Goal: Task Accomplishment & Management: Manage account settings

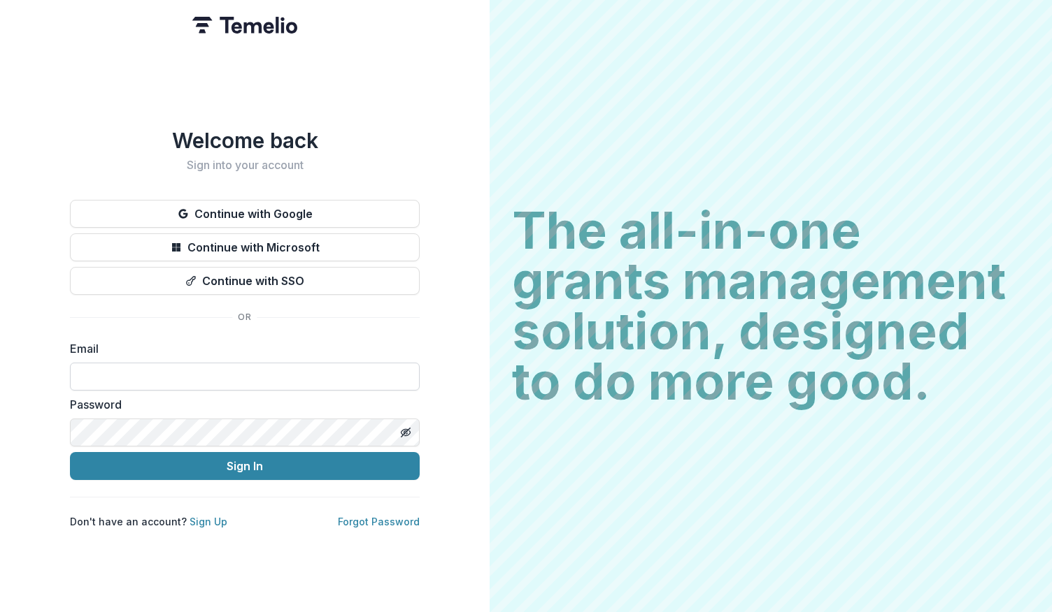
click at [173, 373] on input at bounding box center [245, 377] width 350 height 28
type input "**********"
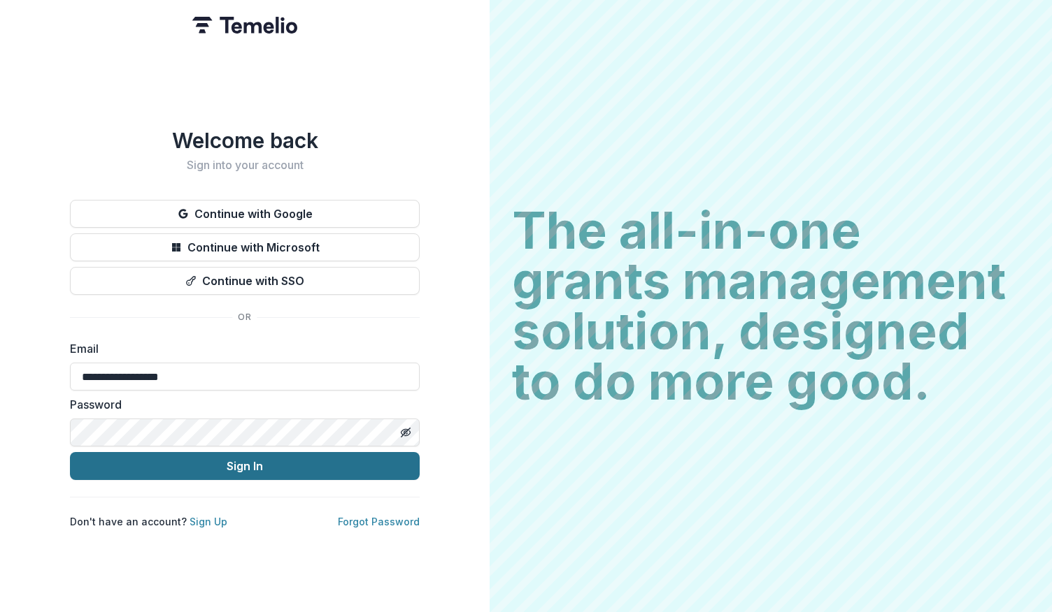
click at [254, 457] on button "Sign In" at bounding box center [245, 466] width 350 height 28
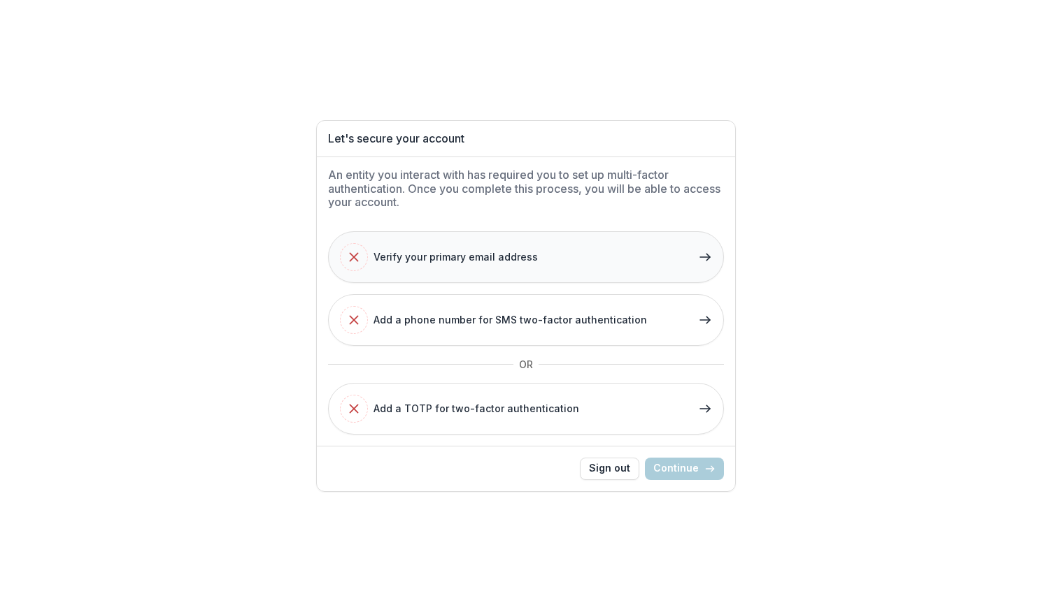
click at [502, 258] on span "Verify your primary email address" at bounding box center [455, 257] width 164 height 15
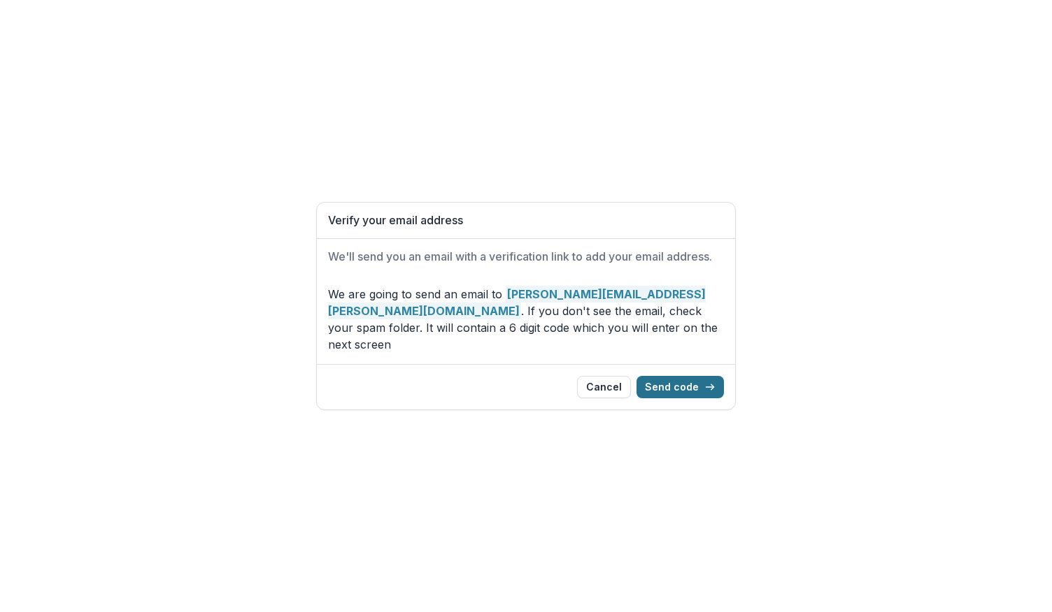
click at [683, 376] on button "Send code" at bounding box center [679, 387] width 87 height 22
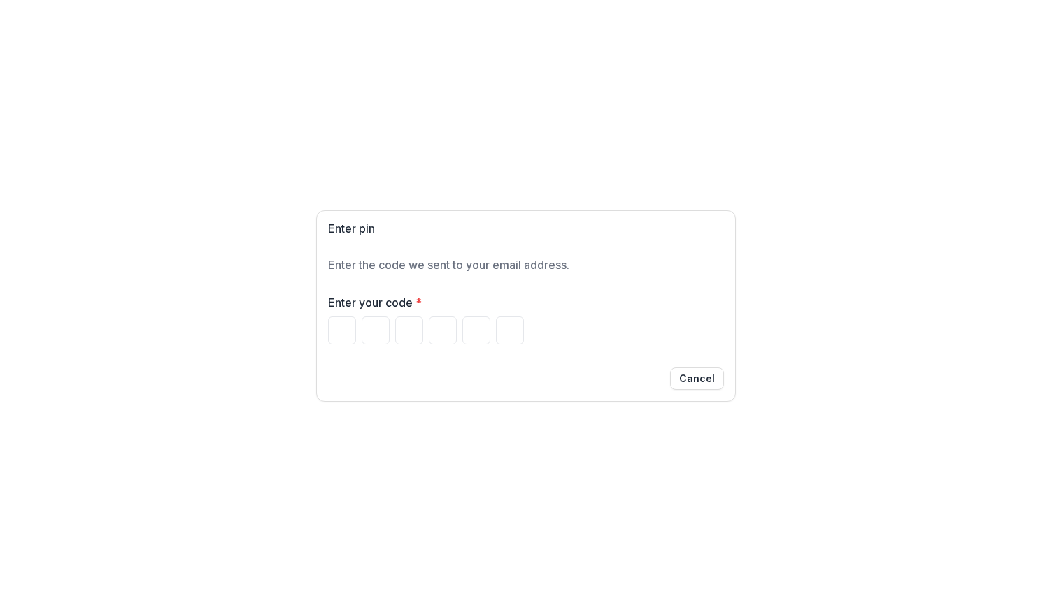
type input "*"
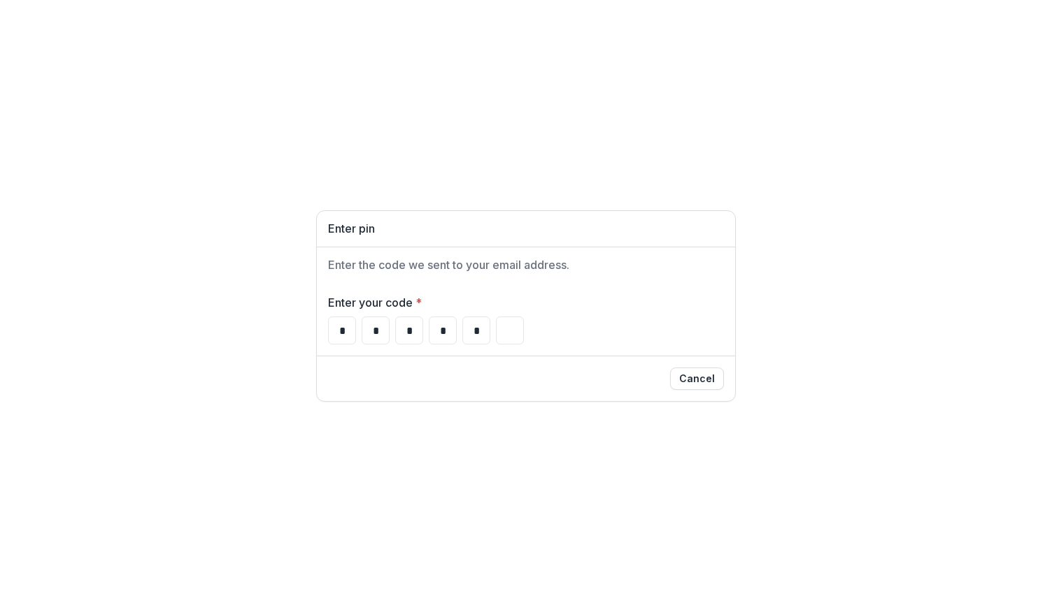
type input "*"
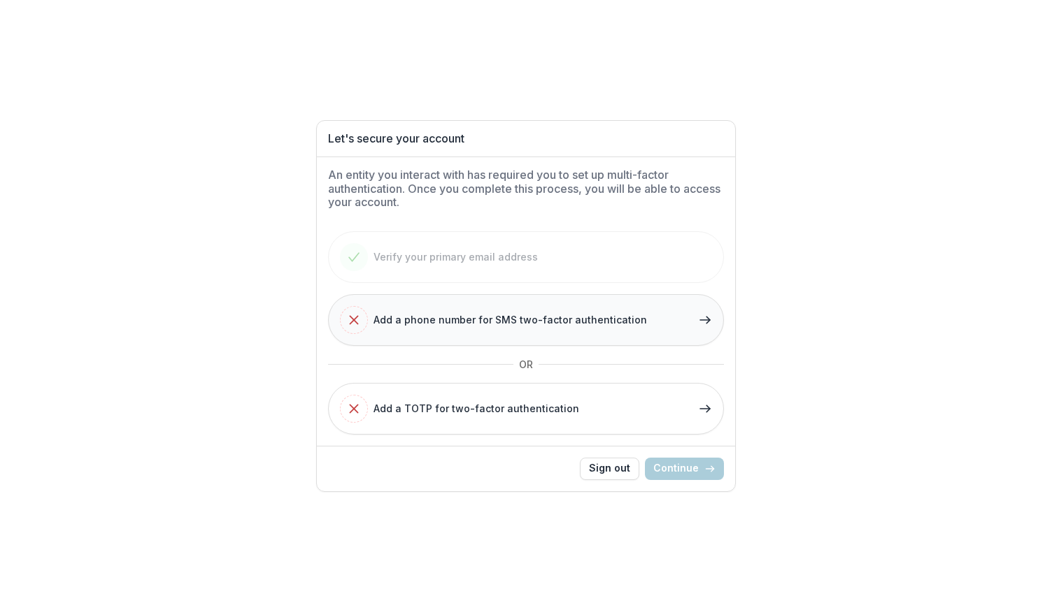
click at [597, 320] on span "Add a phone number for SMS two-factor authentication" at bounding box center [509, 320] width 273 height 15
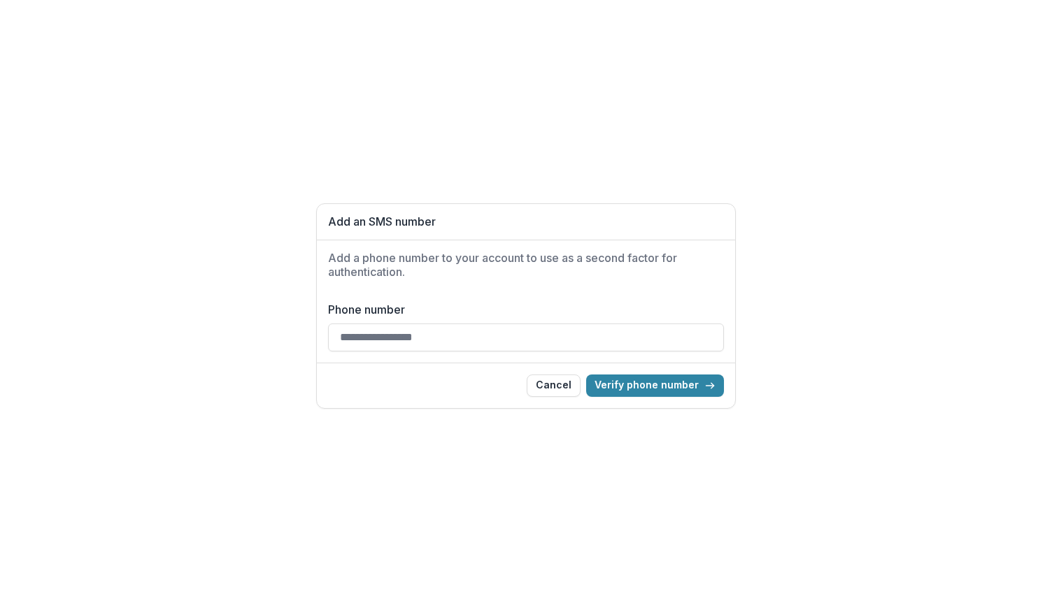
click at [467, 343] on input "Phone number" at bounding box center [526, 338] width 396 height 28
type input "**********"
click at [658, 388] on button "Verify phone number" at bounding box center [655, 386] width 138 height 22
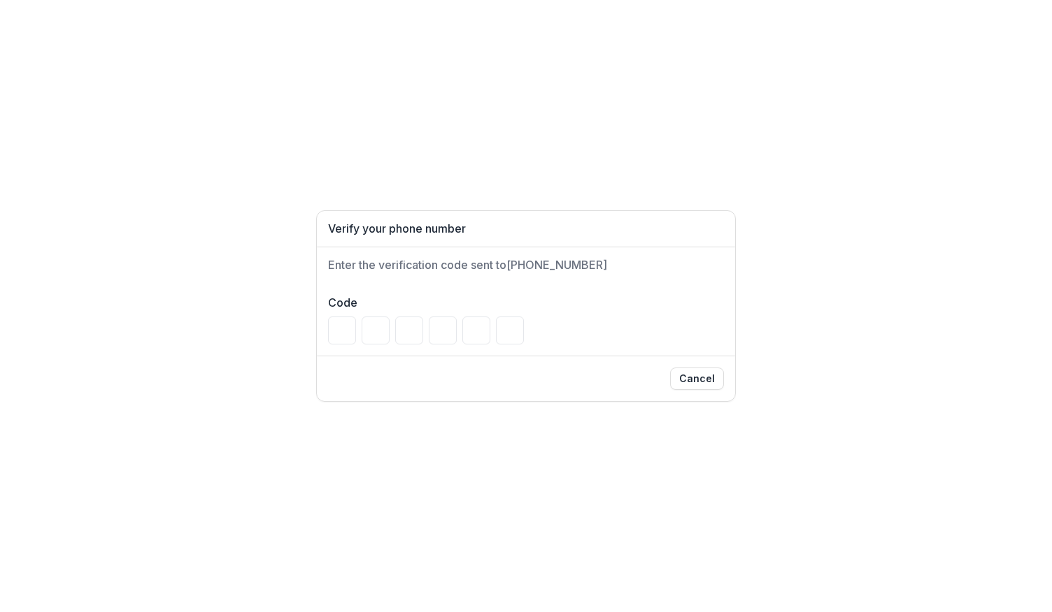
type input "*"
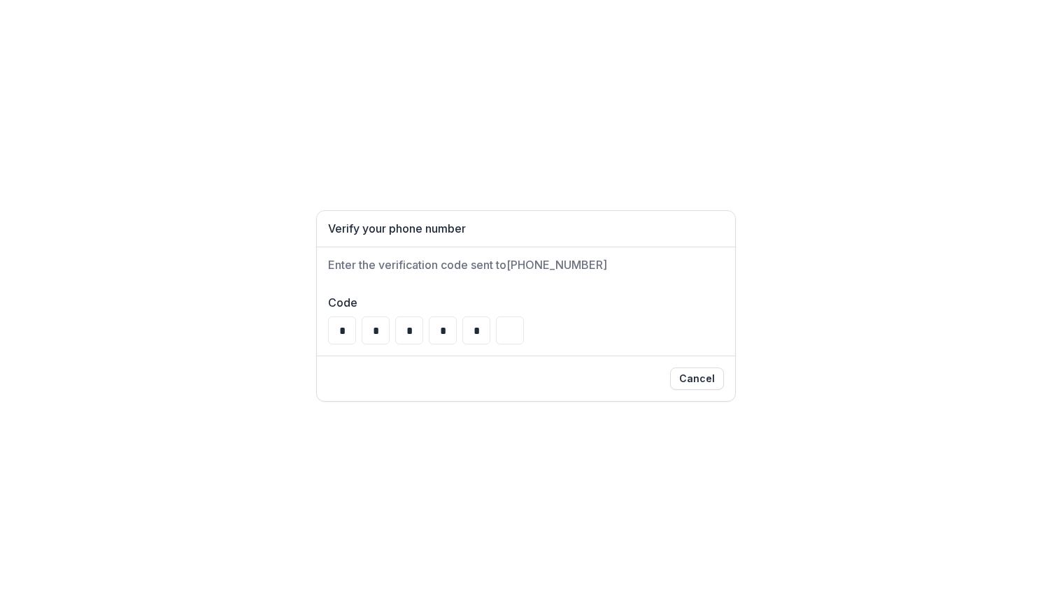
type input "*"
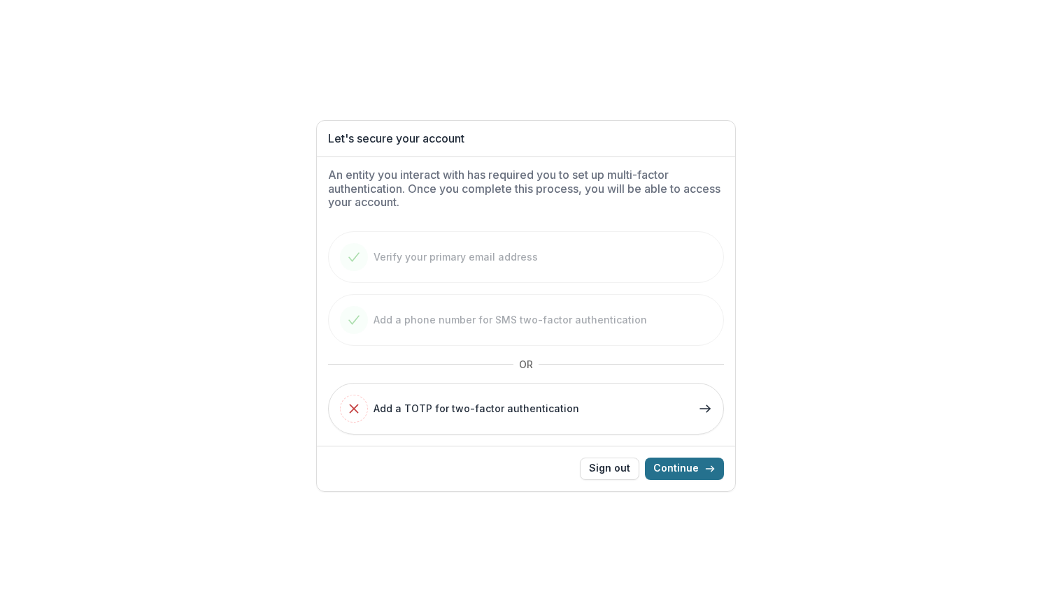
click at [677, 466] on button "Continue" at bounding box center [684, 469] width 79 height 22
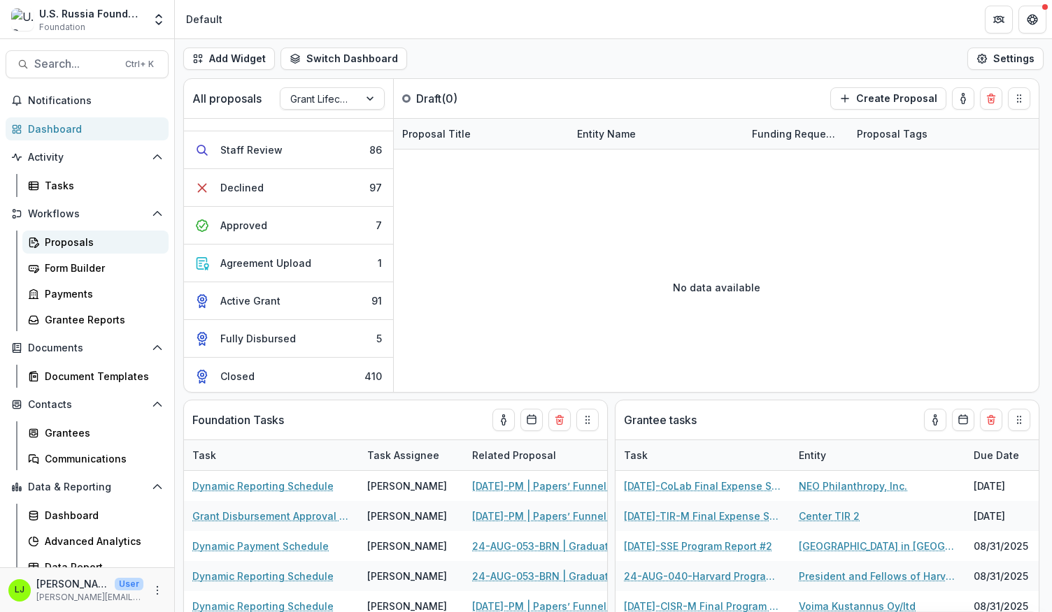
click at [69, 241] on div "Proposals" at bounding box center [101, 242] width 113 height 15
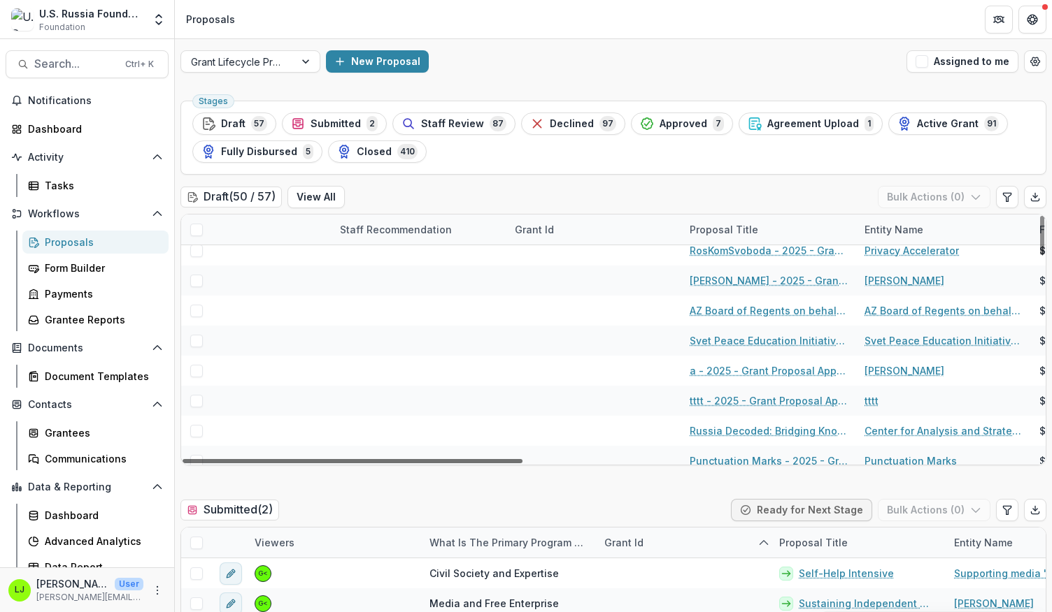
scroll to position [70, 0]
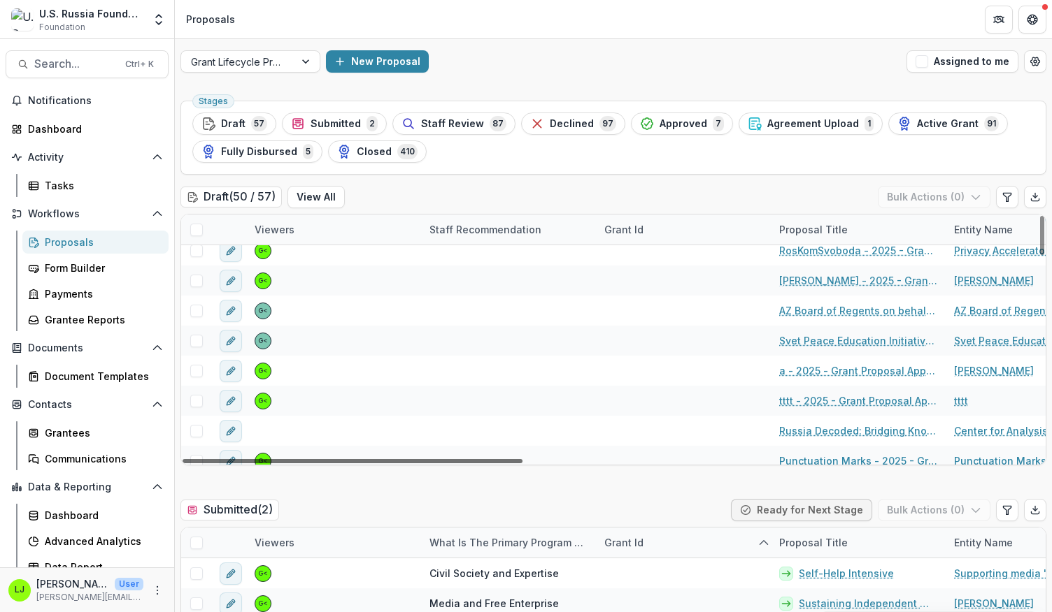
drag, startPoint x: 494, startPoint y: 459, endPoint x: 443, endPoint y: 462, distance: 50.4
click at [443, 462] on div at bounding box center [352, 461] width 340 height 4
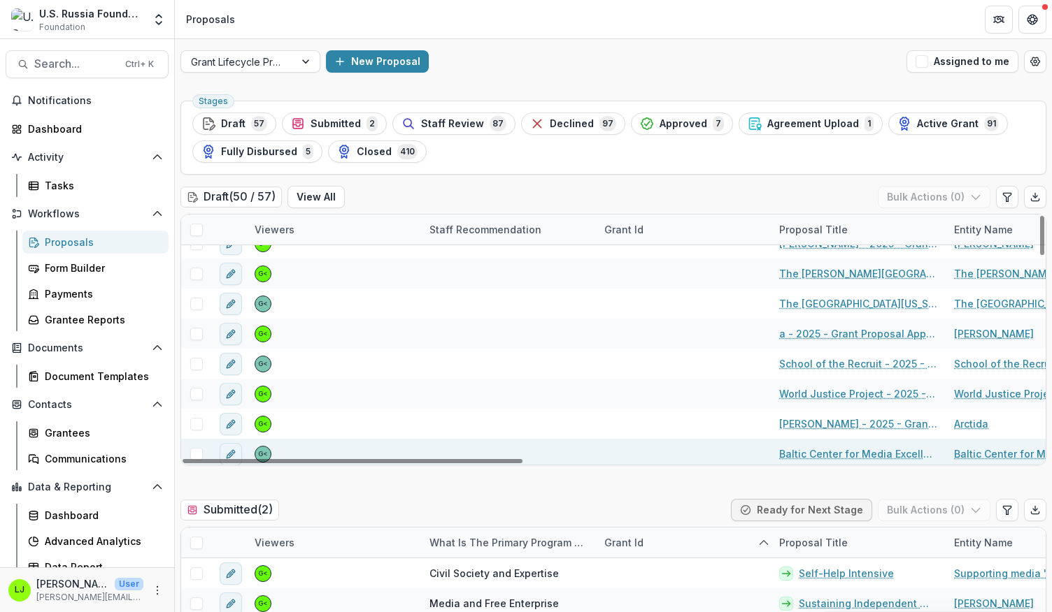
scroll to position [0, 0]
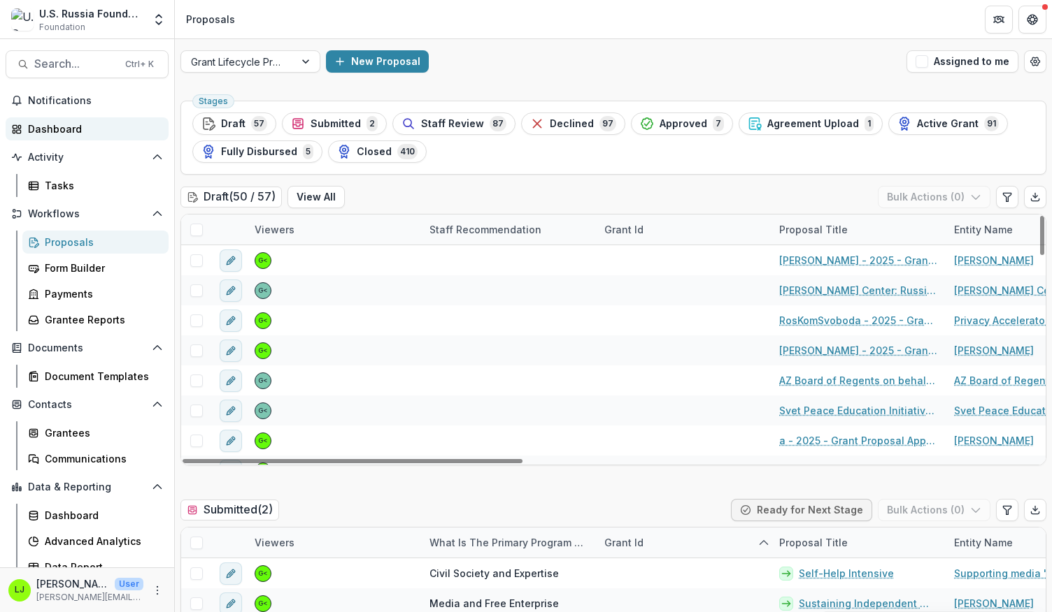
click at [86, 127] on div "Dashboard" at bounding box center [92, 129] width 129 height 15
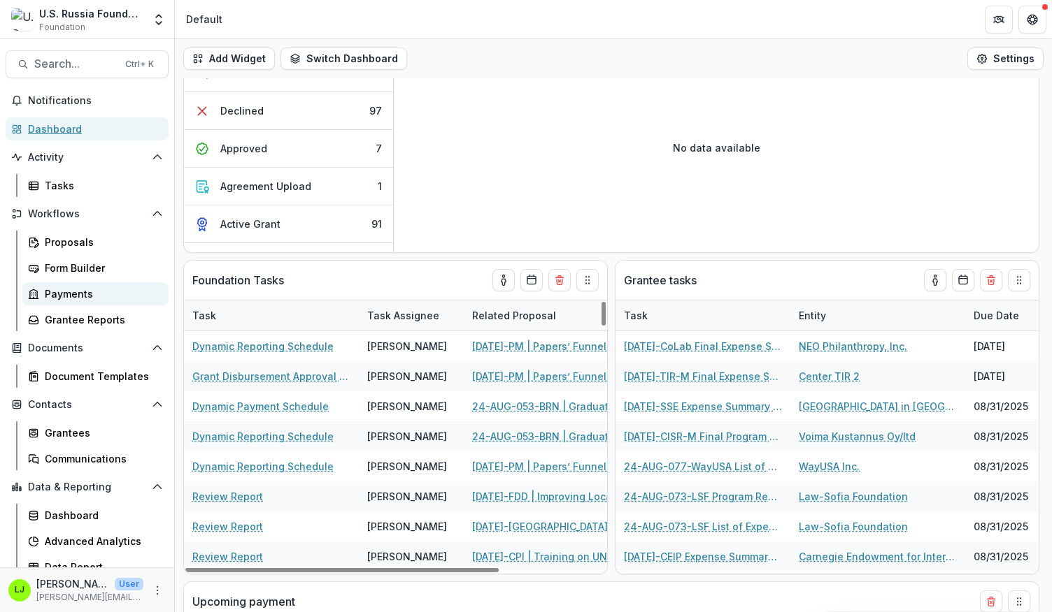
scroll to position [10, 0]
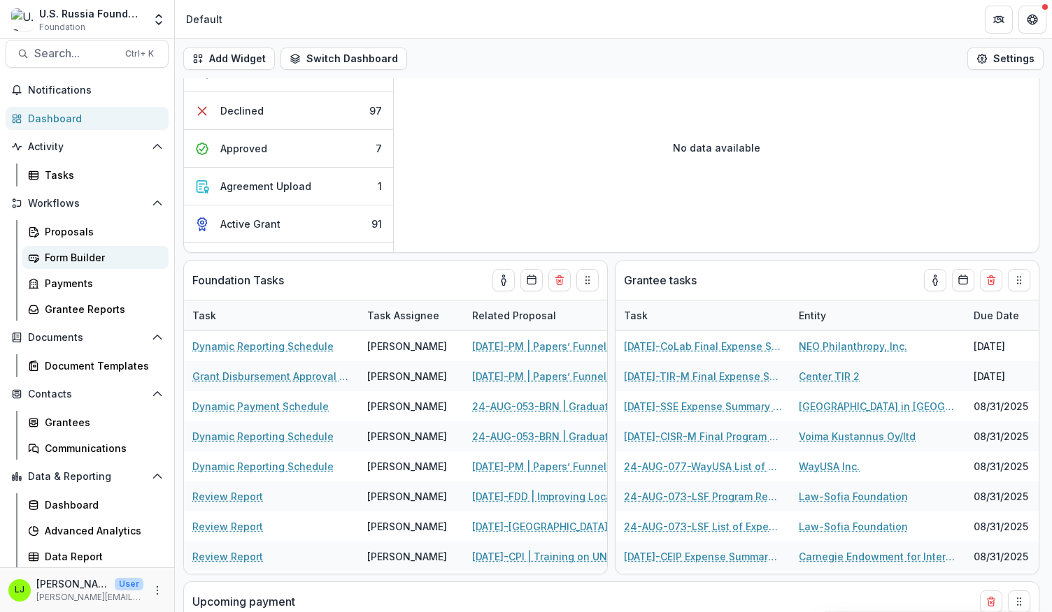
click at [102, 262] on div "Form Builder" at bounding box center [101, 257] width 113 height 15
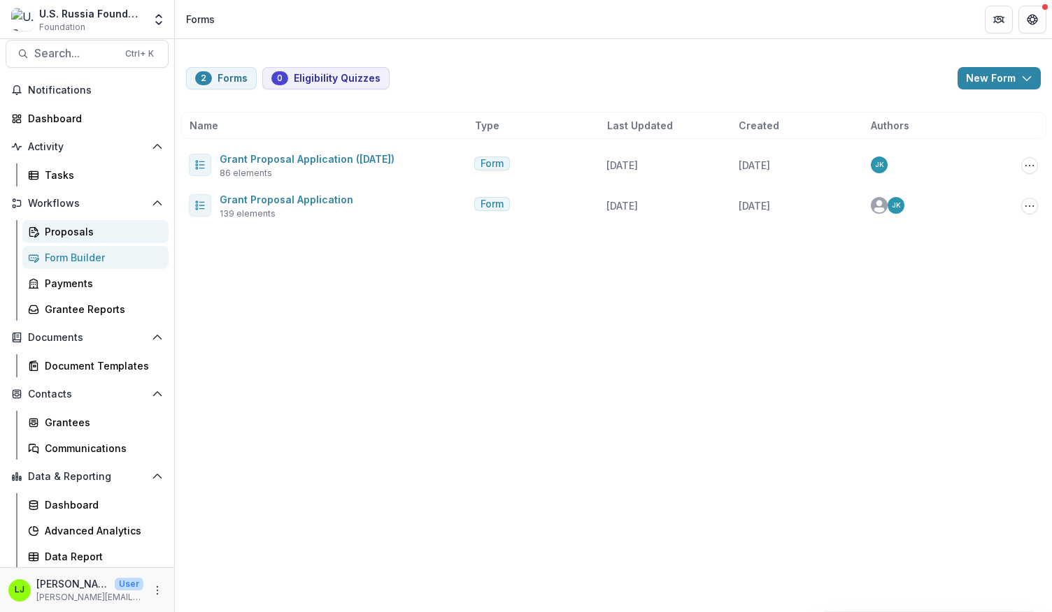
click at [78, 231] on div "Proposals" at bounding box center [101, 231] width 113 height 15
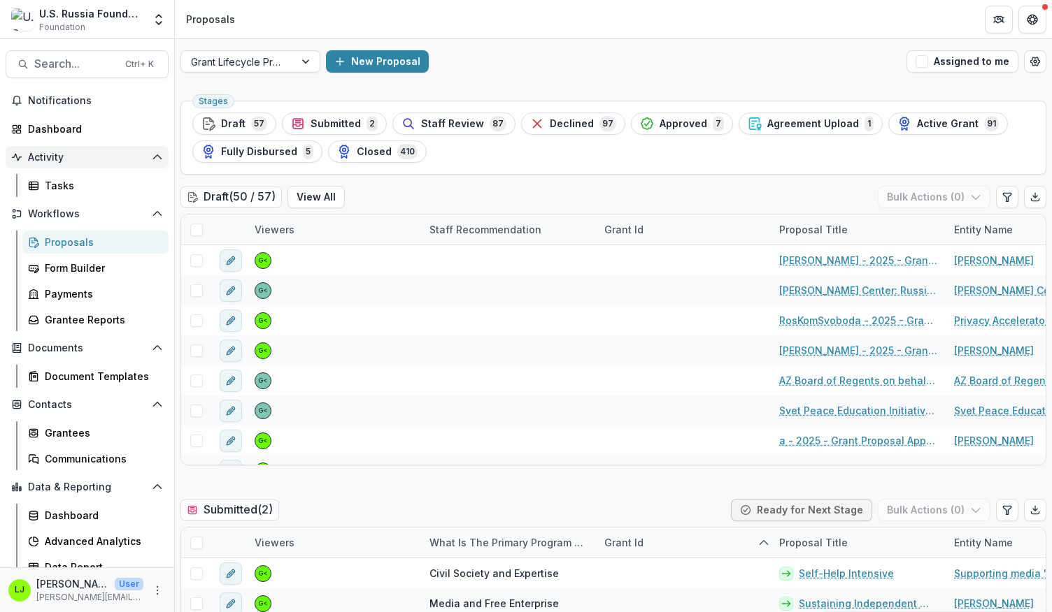
click at [41, 155] on span "Activity" at bounding box center [87, 158] width 118 height 12
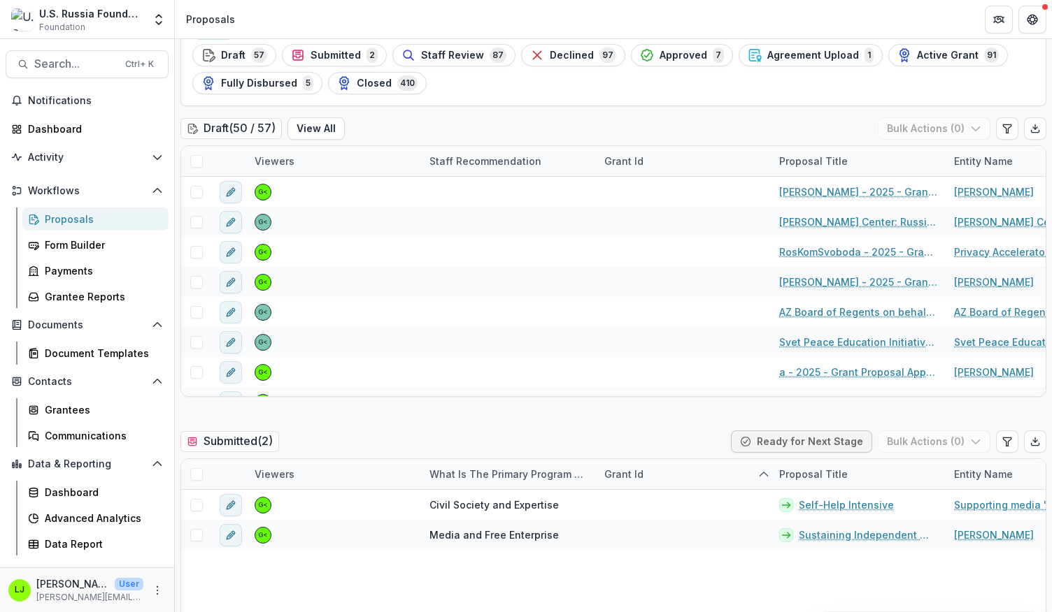
scroll to position [70, 0]
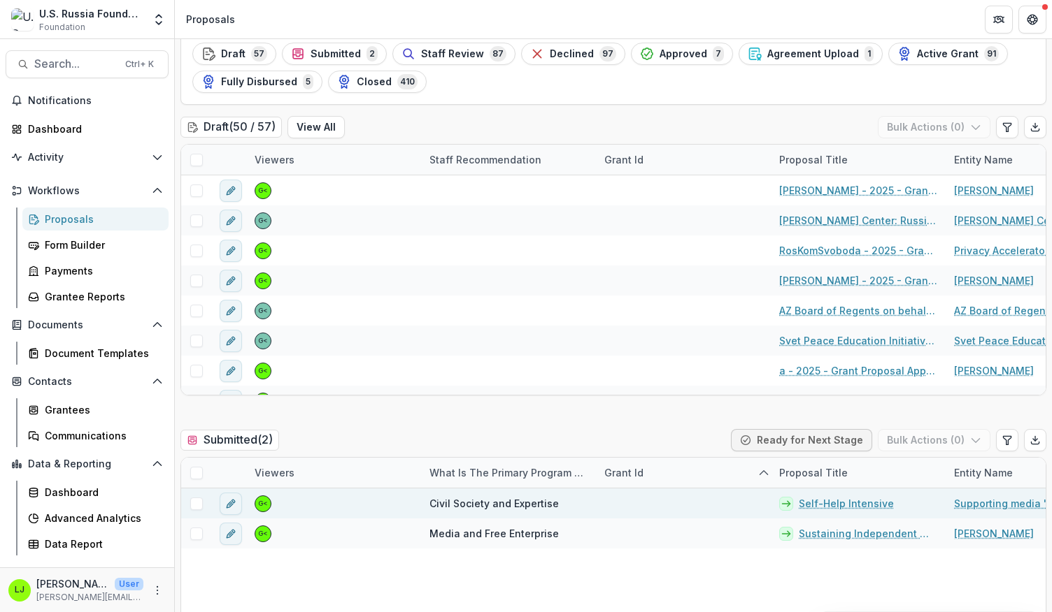
click at [433, 501] on span "Civil Society and Expertise" at bounding box center [493, 503] width 129 height 15
click at [509, 501] on span "Civil Society and Expertise" at bounding box center [493, 503] width 129 height 15
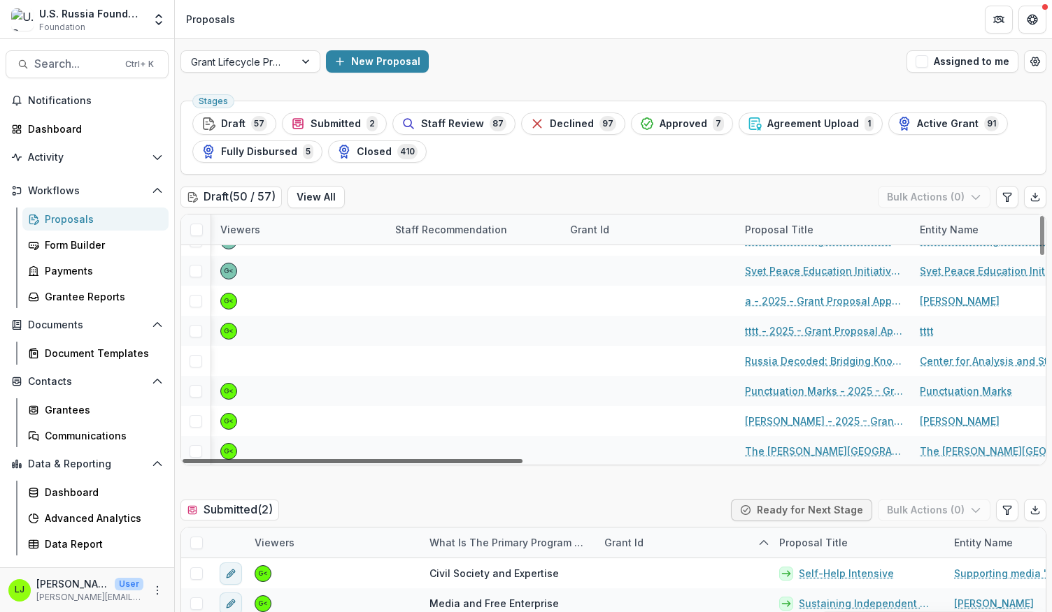
scroll to position [140, 0]
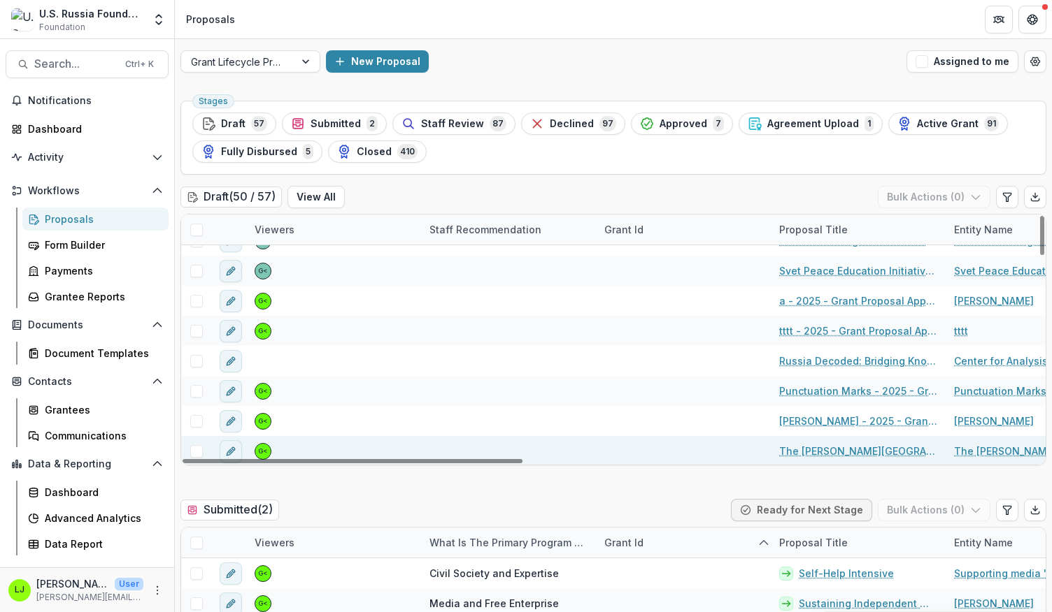
drag, startPoint x: 517, startPoint y: 464, endPoint x: 392, endPoint y: 436, distance: 128.1
click at [392, 459] on div at bounding box center [352, 461] width 340 height 4
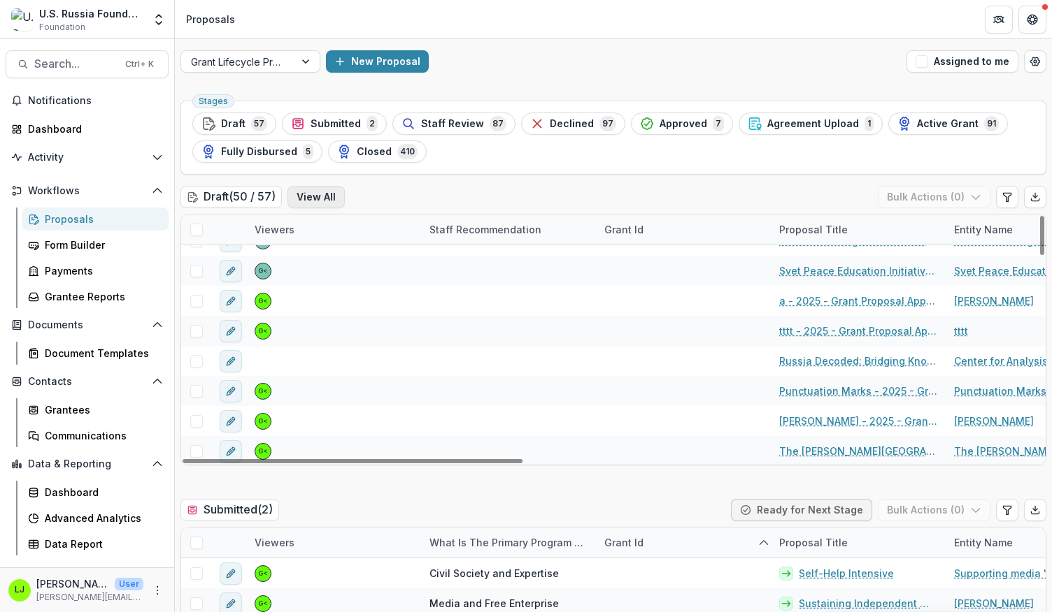
click at [320, 192] on button "View All" at bounding box center [315, 197] width 57 height 22
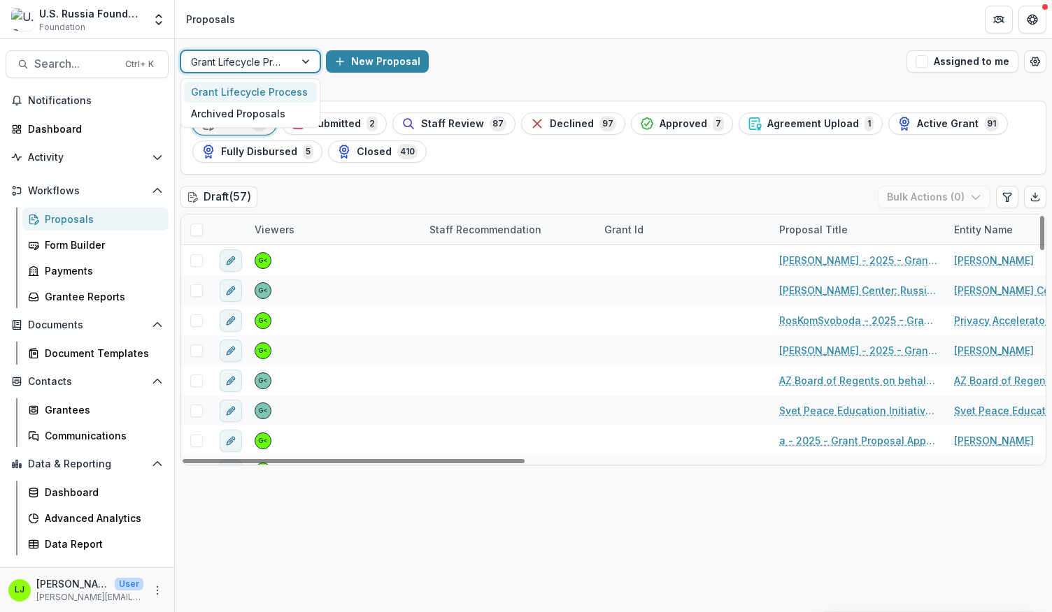
click at [306, 59] on div at bounding box center [306, 61] width 25 height 21
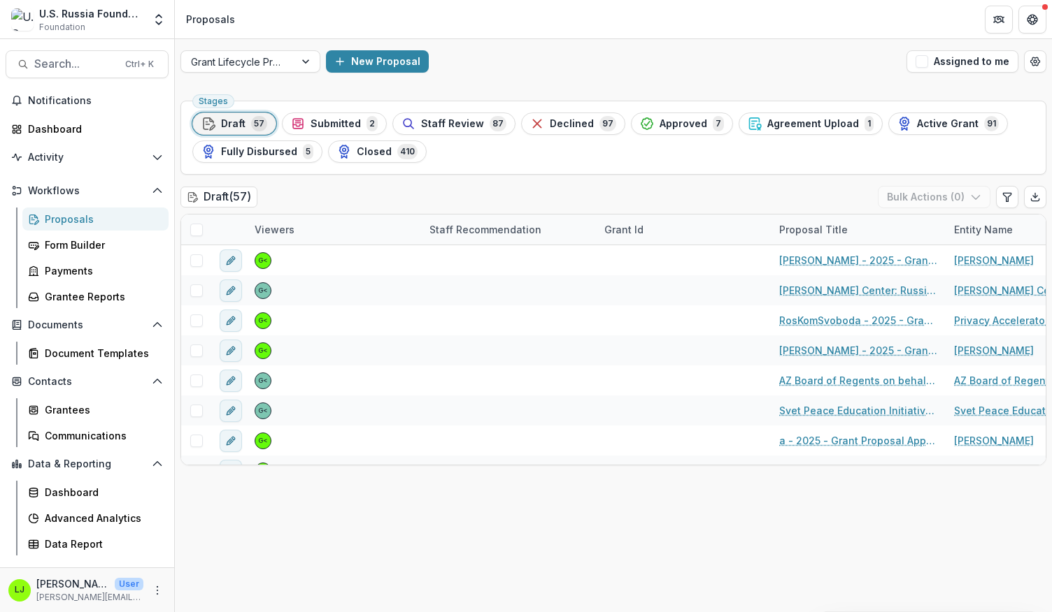
click at [674, 25] on header "Proposals" at bounding box center [613, 19] width 877 height 38
click at [85, 59] on span "Search..." at bounding box center [75, 63] width 82 height 13
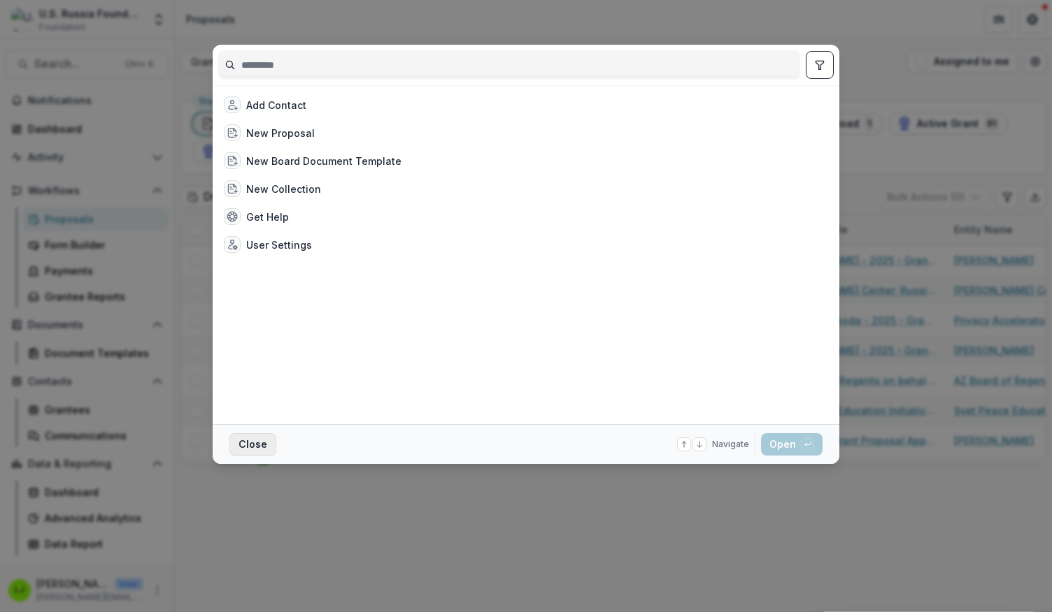
click at [249, 445] on button "Close" at bounding box center [252, 444] width 47 height 22
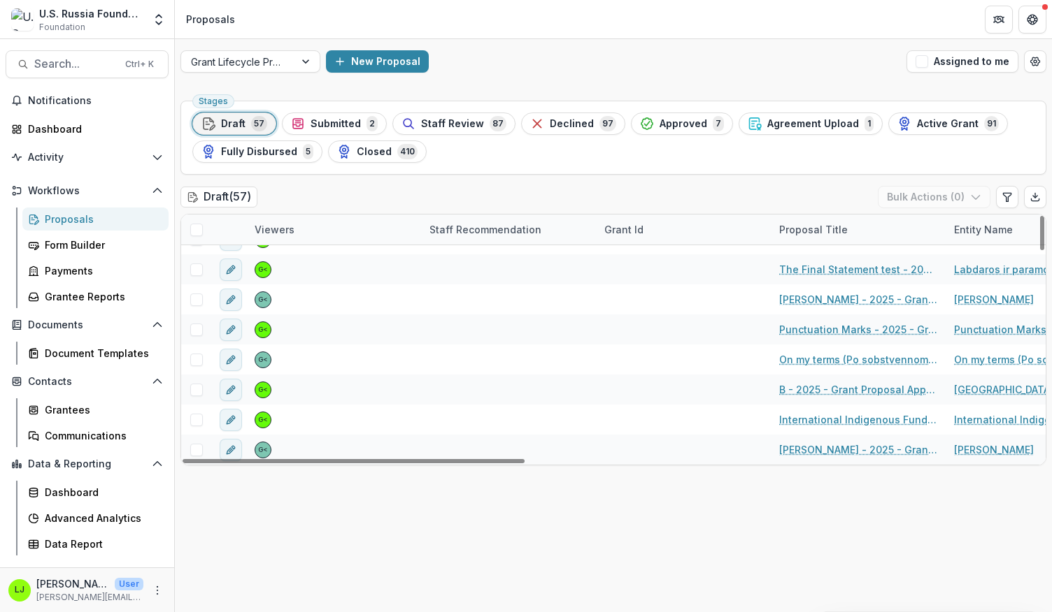
scroll to position [1493, 0]
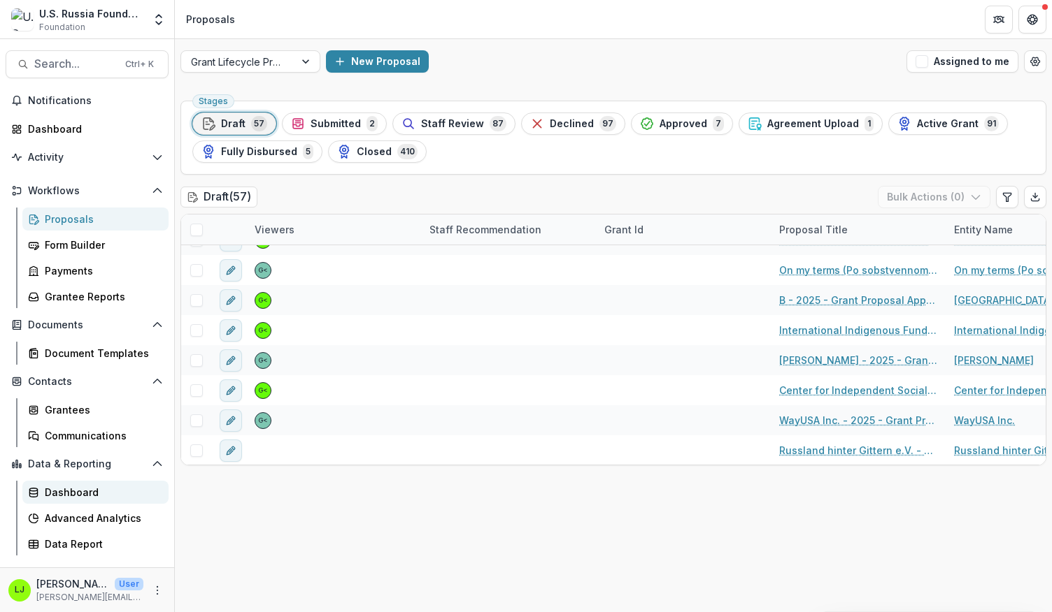
click at [89, 491] on div "Dashboard" at bounding box center [101, 492] width 113 height 15
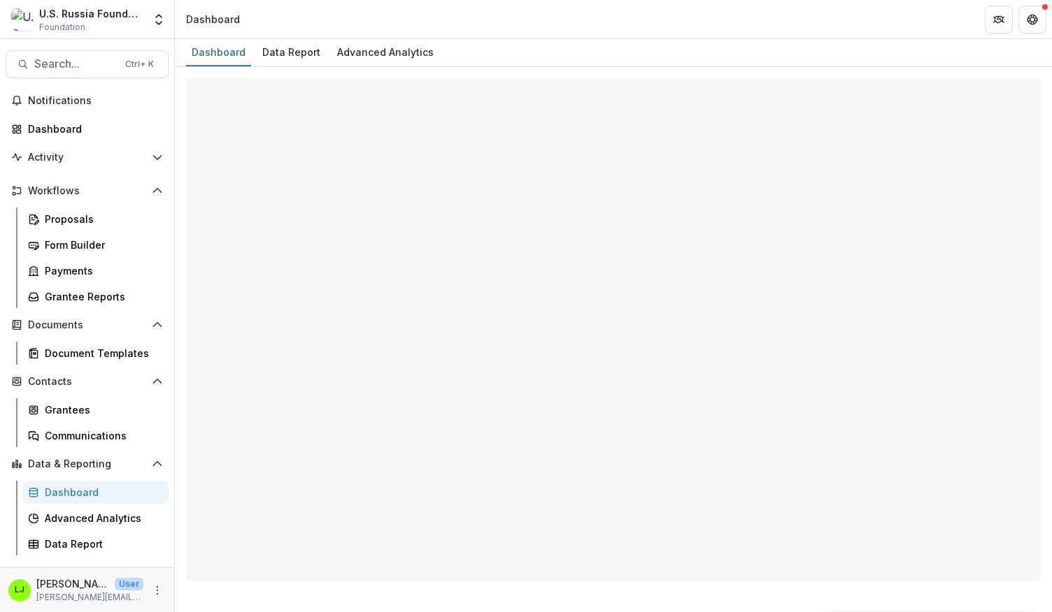
select select "**********"
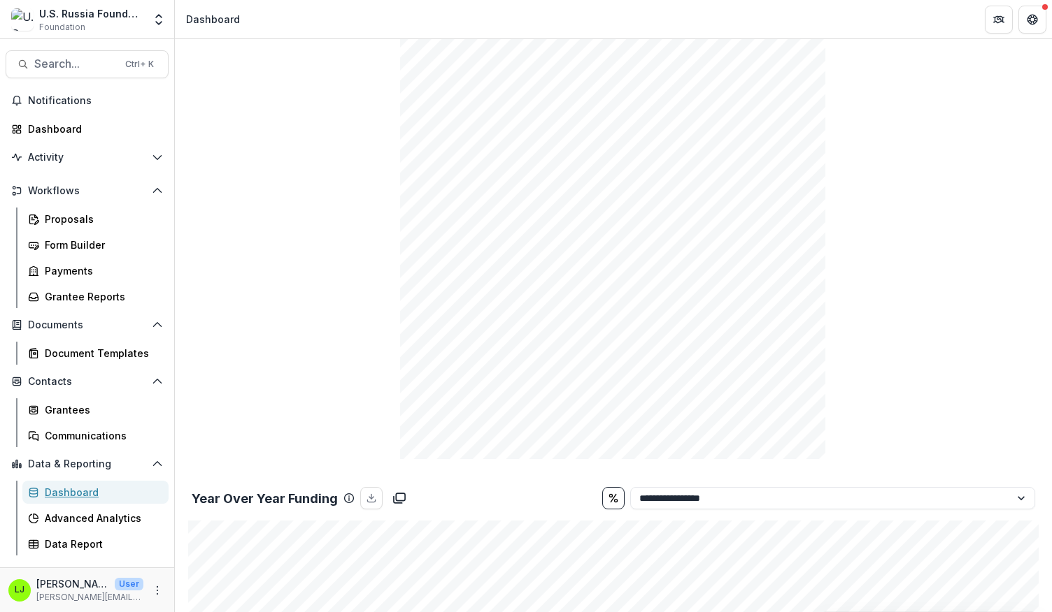
scroll to position [1258, 0]
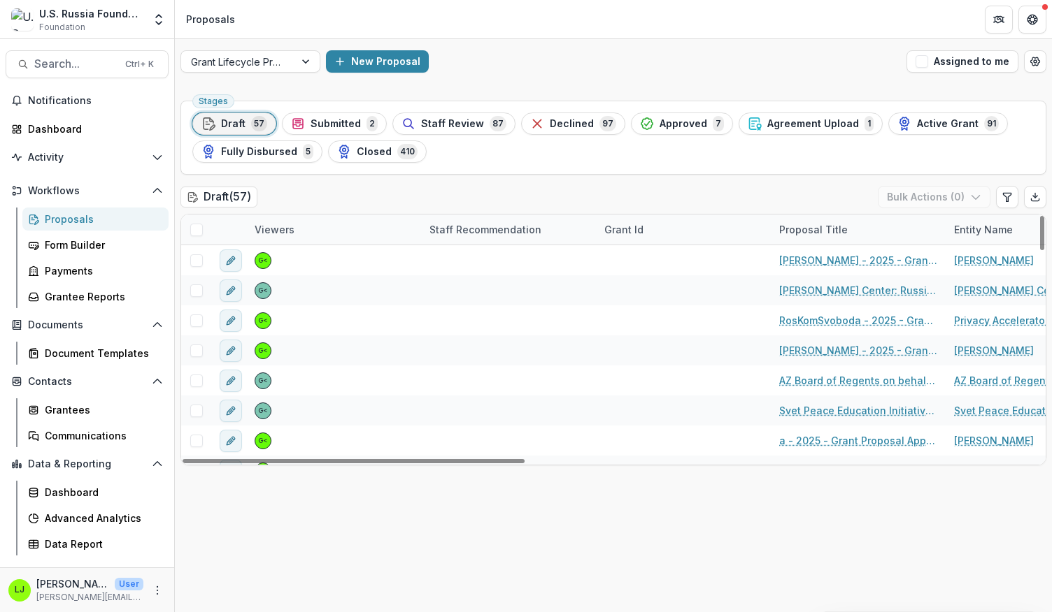
click at [495, 226] on div "Staff Recommendation" at bounding box center [485, 229] width 129 height 15
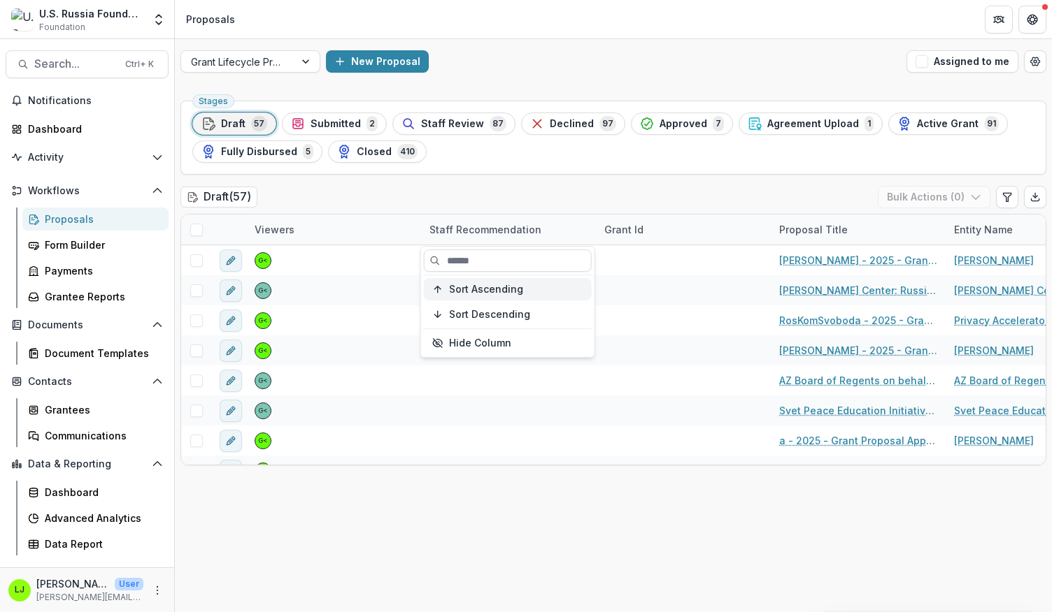
click at [501, 287] on span "Sort Ascending" at bounding box center [486, 290] width 74 height 12
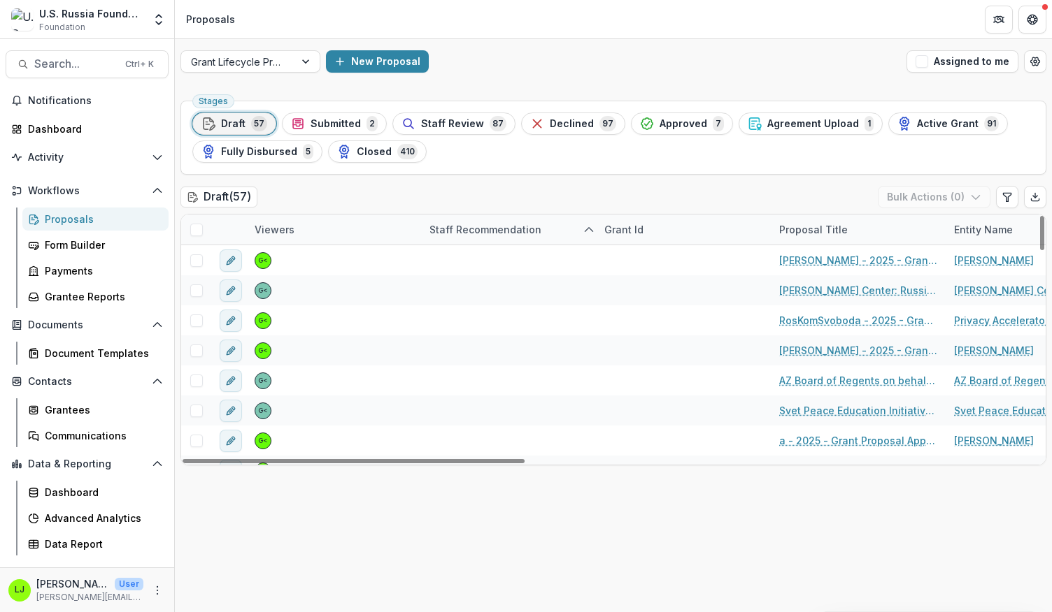
click at [521, 21] on header "Proposals" at bounding box center [613, 19] width 877 height 38
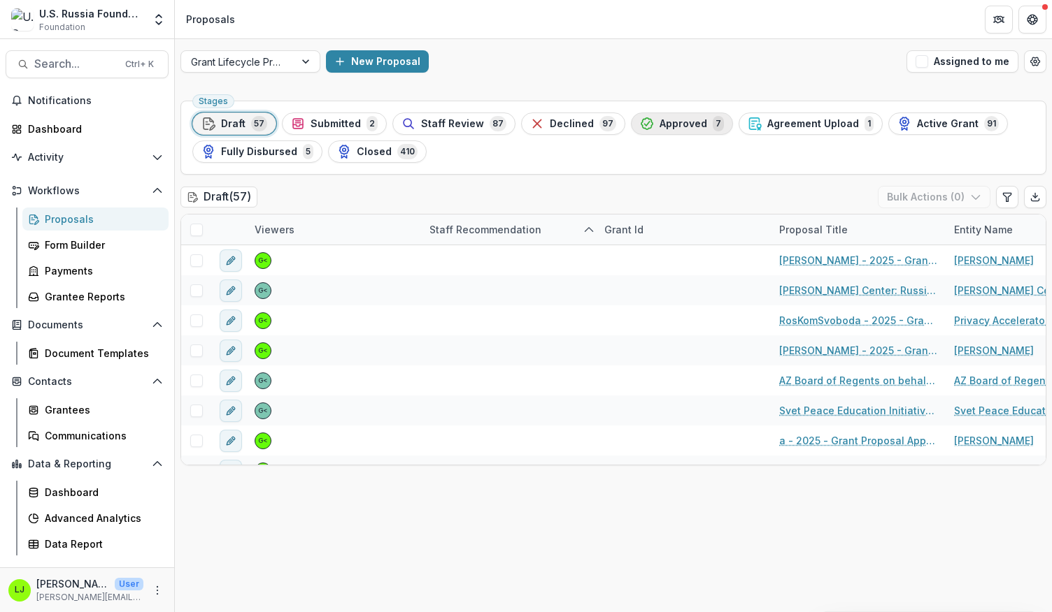
click at [670, 119] on span "Approved" at bounding box center [683, 124] width 48 height 12
